Goal: Task Accomplishment & Management: Manage account settings

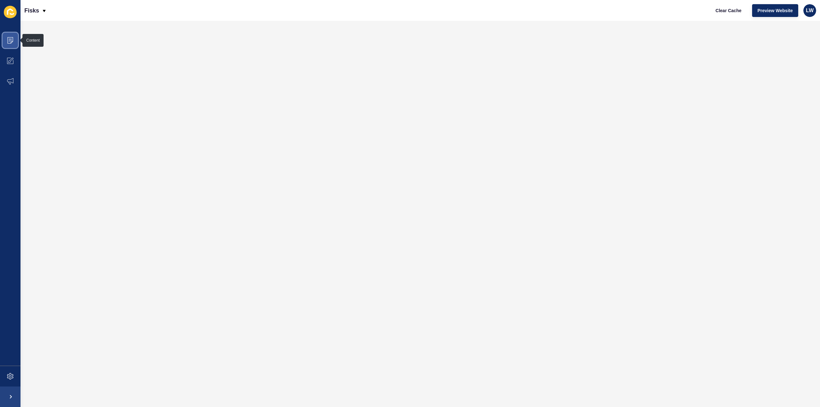
click at [12, 43] on icon at bounding box center [10, 40] width 6 height 6
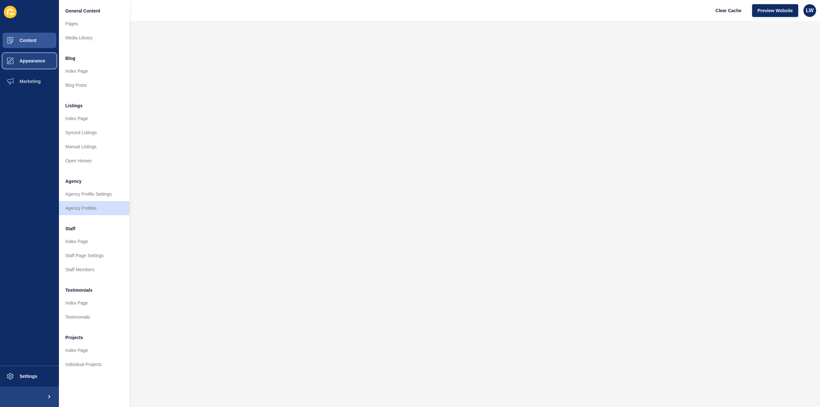
click at [38, 61] on span "Appearance" at bounding box center [22, 60] width 46 height 5
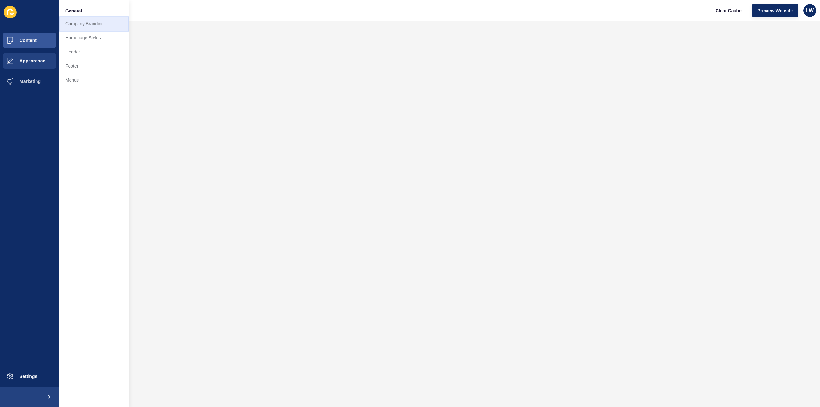
click at [90, 25] on link "Company Branding" at bounding box center [94, 24] width 70 height 14
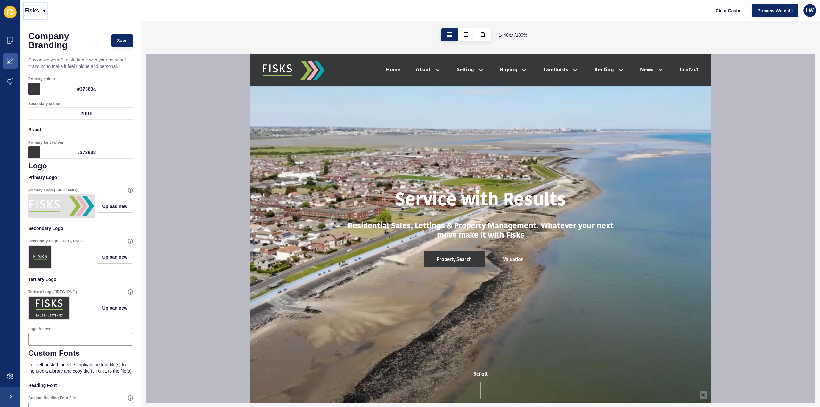
click at [39, 14] on p "Fisks" at bounding box center [31, 11] width 15 height 16
click at [40, 28] on div "Back to website list" at bounding box center [52, 29] width 46 height 12
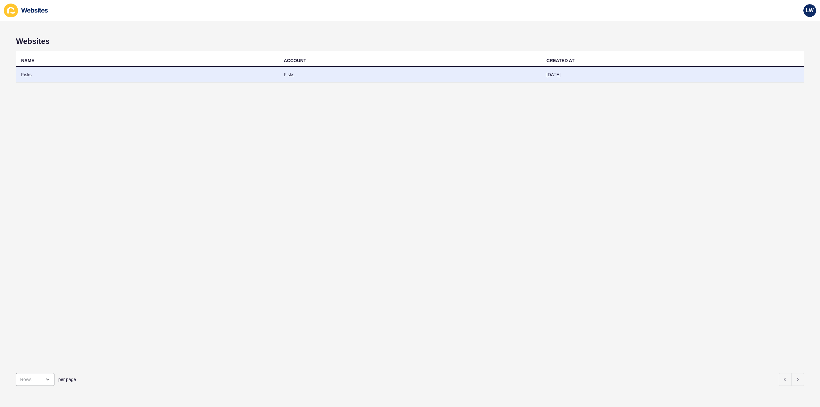
click at [250, 75] on td "Fisks" at bounding box center [147, 75] width 263 height 16
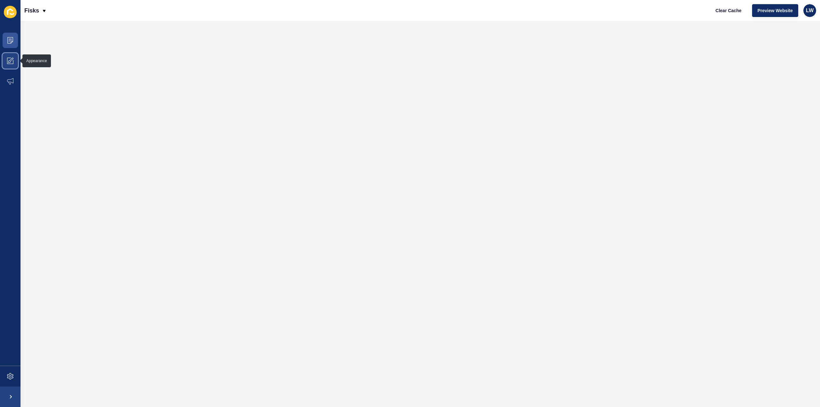
click at [12, 57] on span at bounding box center [10, 61] width 21 height 21
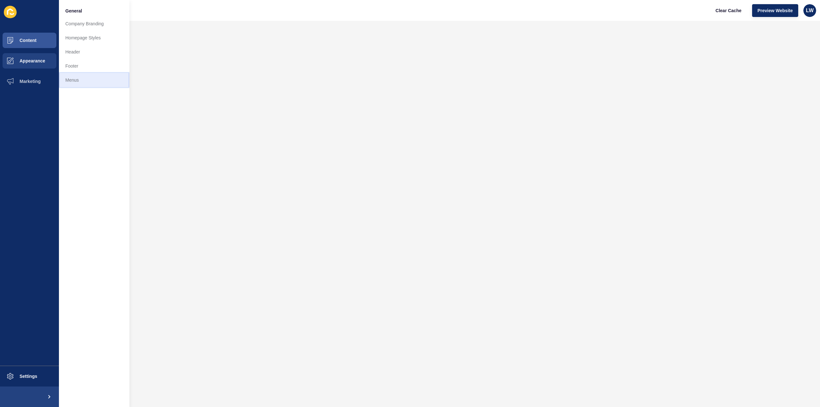
click at [68, 80] on link "Menus" at bounding box center [94, 80] width 70 height 14
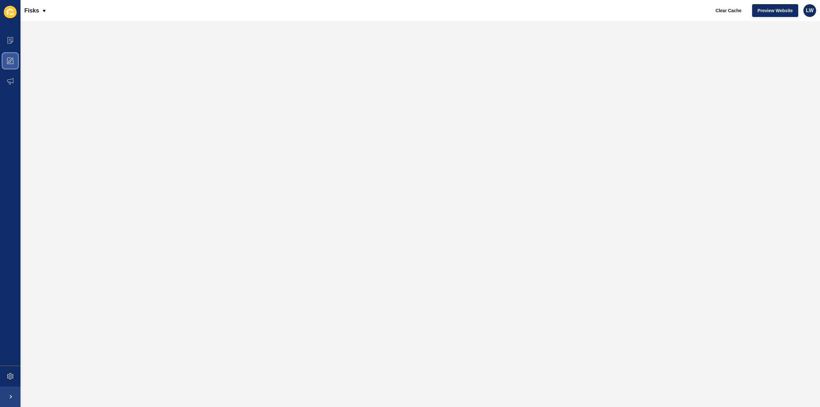
click at [5, 59] on span at bounding box center [10, 61] width 21 height 21
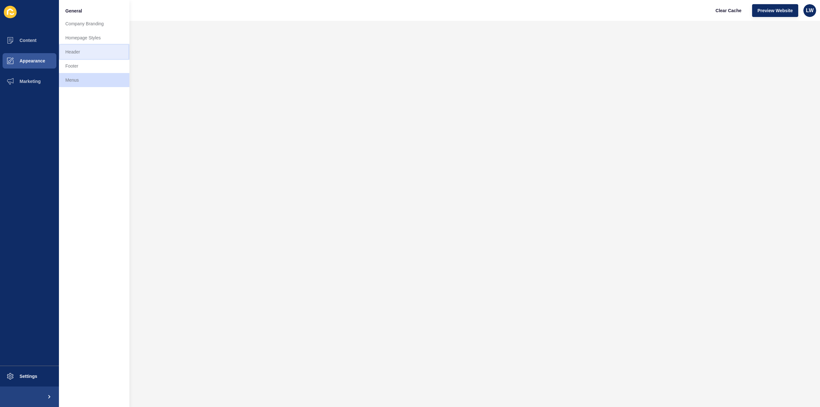
click at [66, 54] on link "Header" at bounding box center [94, 52] width 70 height 14
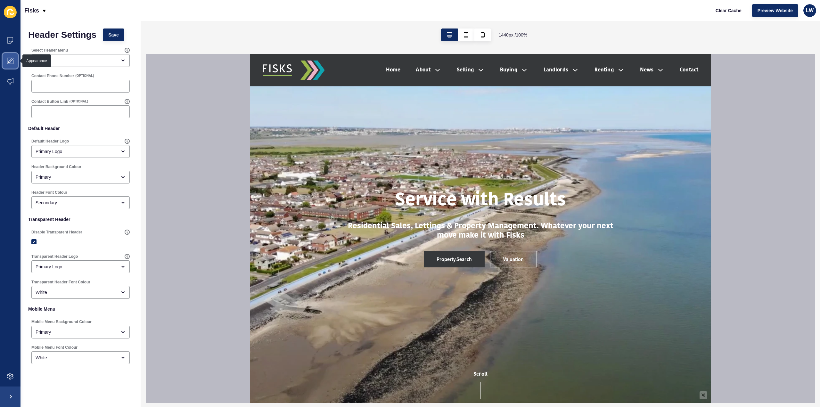
click at [8, 66] on span at bounding box center [10, 61] width 21 height 21
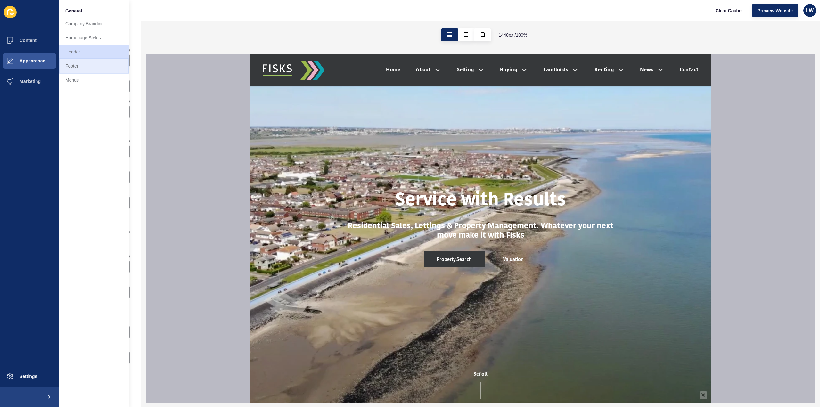
click at [71, 72] on link "Footer" at bounding box center [94, 66] width 70 height 14
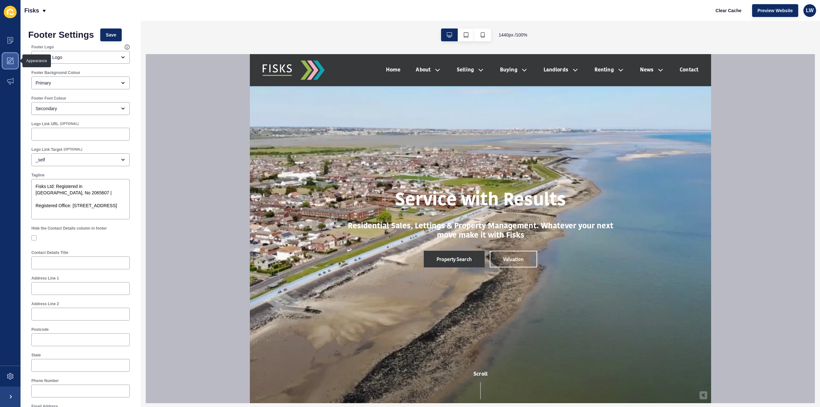
click at [15, 56] on span at bounding box center [10, 61] width 21 height 21
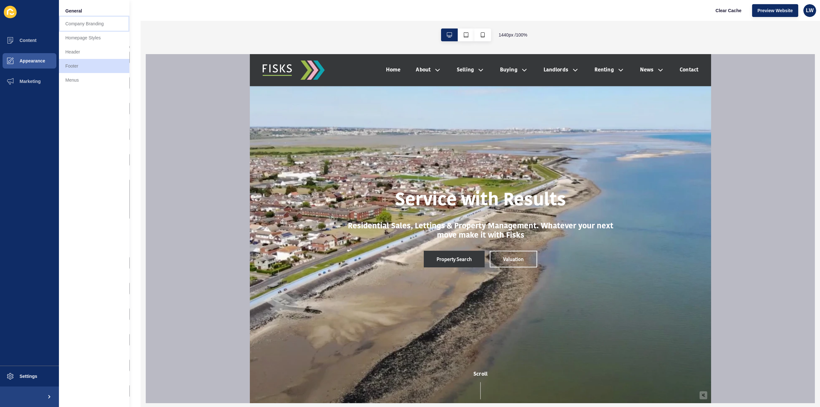
click at [91, 27] on link "Company Branding" at bounding box center [94, 24] width 70 height 14
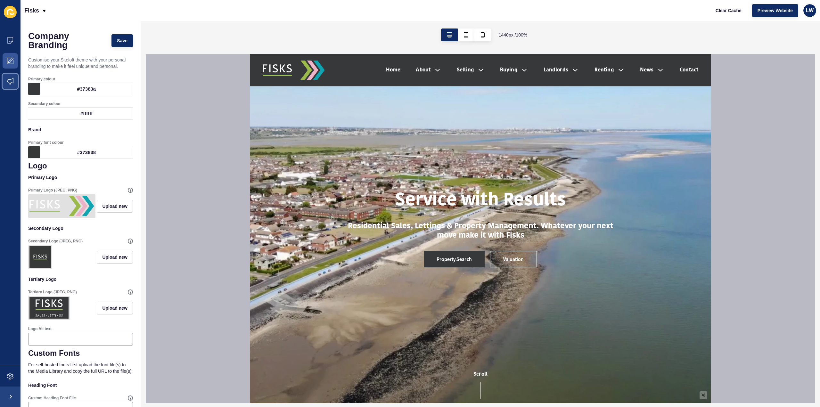
click at [12, 84] on icon at bounding box center [10, 81] width 6 height 6
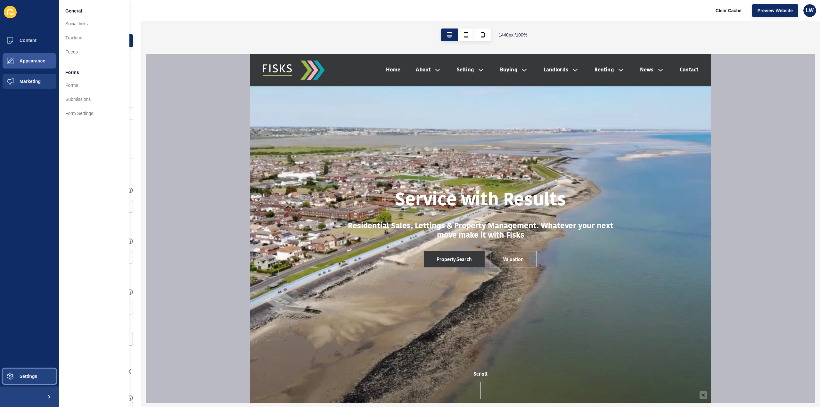
click at [21, 378] on span "Settings" at bounding box center [18, 376] width 38 height 5
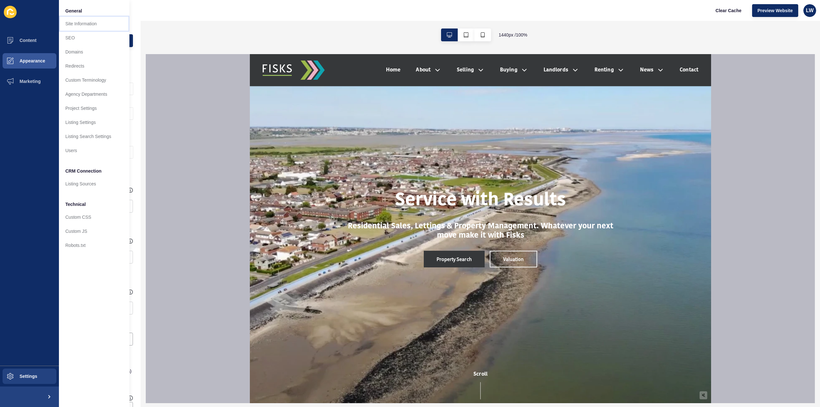
click at [96, 26] on link "Site Information" at bounding box center [94, 24] width 70 height 14
